Goal: Check status: Check status

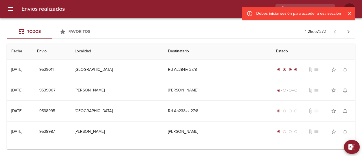
click at [348, 14] on icon "Cerrar" at bounding box center [349, 14] width 6 height 6
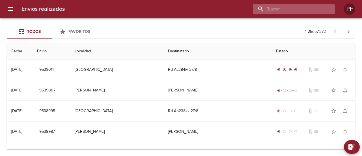
click at [310, 11] on input "buscar" at bounding box center [289, 9] width 72 height 10
paste input "[PERSON_NAME]"
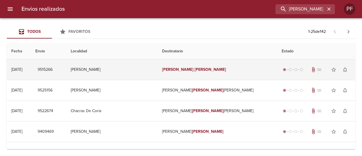
click at [196, 68] on em "[PERSON_NAME]" at bounding box center [209, 69] width 31 height 5
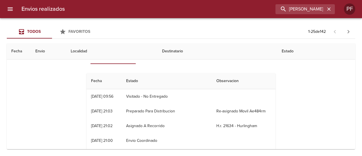
scroll to position [28, 0]
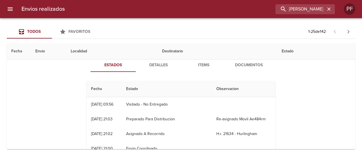
drag, startPoint x: 88, startPoint y: 104, endPoint x: 181, endPoint y: 105, distance: 92.4
click at [174, 104] on tr "28/08 [DATE] 09:56 Visitado - No Entregado" at bounding box center [180, 104] width 189 height 15
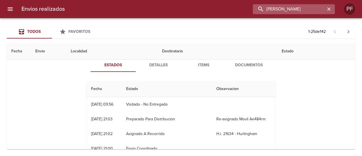
click at [305, 7] on input "[PERSON_NAME]" at bounding box center [289, 9] width 72 height 10
paste input "[PERSON_NAME]"
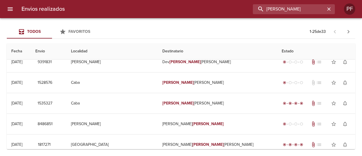
scroll to position [0, 0]
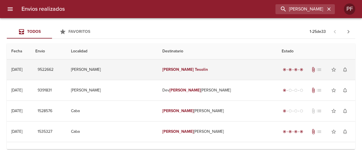
click at [207, 66] on td "[PERSON_NAME]" at bounding box center [217, 69] width 119 height 20
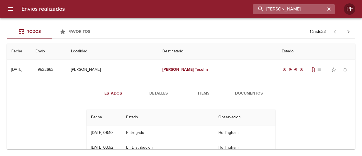
click at [294, 13] on input "[PERSON_NAME]" at bounding box center [289, 9] width 72 height 10
paste input "[PERSON_NAME]"
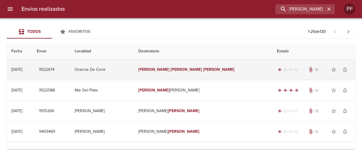
click at [167, 73] on td "[PERSON_NAME]" at bounding box center [203, 69] width 138 height 20
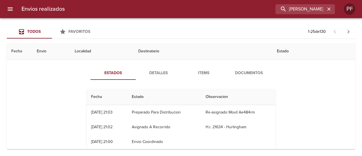
scroll to position [28, 0]
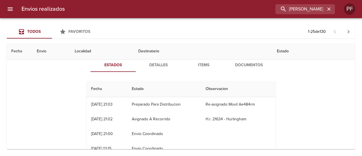
drag, startPoint x: 88, startPoint y: 105, endPoint x: 117, endPoint y: 104, distance: 28.6
click at [117, 104] on td "27/08 [DATE] 21:03" at bounding box center [106, 104] width 41 height 15
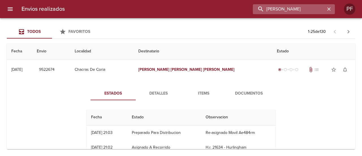
click at [295, 12] on input "[PERSON_NAME]" at bounding box center [289, 9] width 72 height 10
paste input "[PERSON_NAME]"
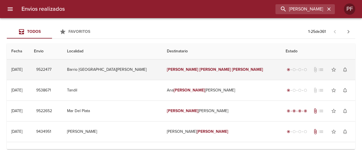
click at [181, 68] on em "[PERSON_NAME]" at bounding box center [182, 69] width 31 height 5
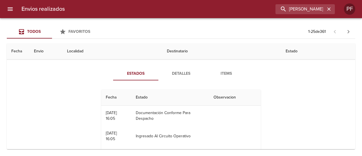
scroll to position [28, 0]
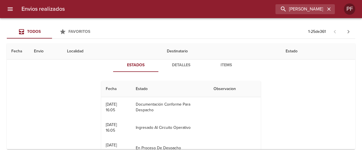
click at [218, 68] on span "Items" at bounding box center [226, 65] width 38 height 7
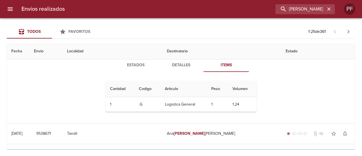
click at [185, 68] on button "Detalles" at bounding box center [180, 65] width 45 height 14
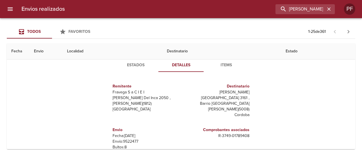
click at [140, 67] on span "Estados" at bounding box center [135, 65] width 38 height 7
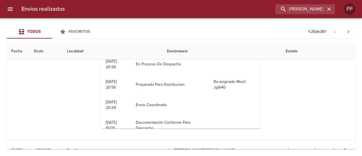
scroll to position [84, 0]
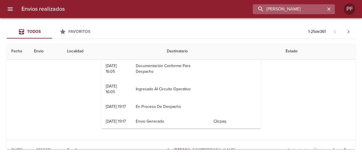
click at [307, 11] on input "[PERSON_NAME]" at bounding box center [289, 9] width 72 height 10
paste input "IRIAM [PERSON_NAME]"
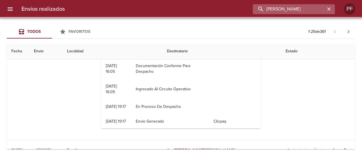
scroll to position [0, 0]
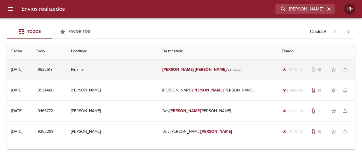
click at [172, 72] on td "[PERSON_NAME] [PERSON_NAME] Armocid" at bounding box center [217, 69] width 119 height 20
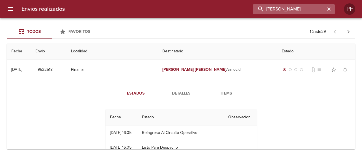
click at [296, 12] on input "[PERSON_NAME]" at bounding box center [289, 9] width 72 height 10
paste input "[PERSON_NAME]"
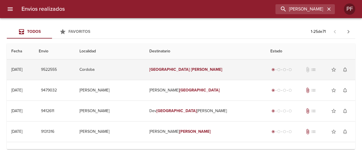
click at [176, 66] on td "[PERSON_NAME]" at bounding box center [205, 69] width 121 height 20
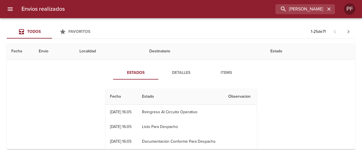
scroll to position [28, 0]
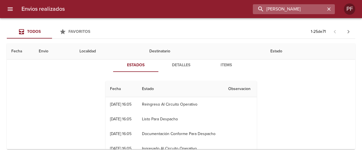
click at [305, 8] on input "[PERSON_NAME]" at bounding box center [289, 9] width 72 height 10
paste input "[PERSON_NAME]"
type input "[PERSON_NAME]"
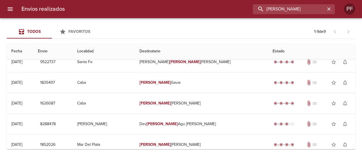
scroll to position [0, 0]
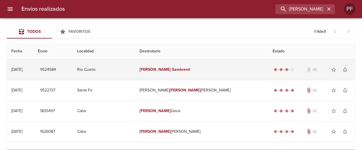
click at [168, 65] on td "[PERSON_NAME]" at bounding box center [201, 69] width 133 height 20
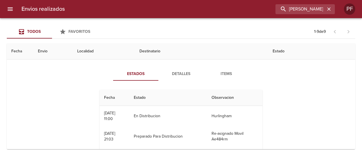
scroll to position [28, 0]
